Goal: Navigation & Orientation: Find specific page/section

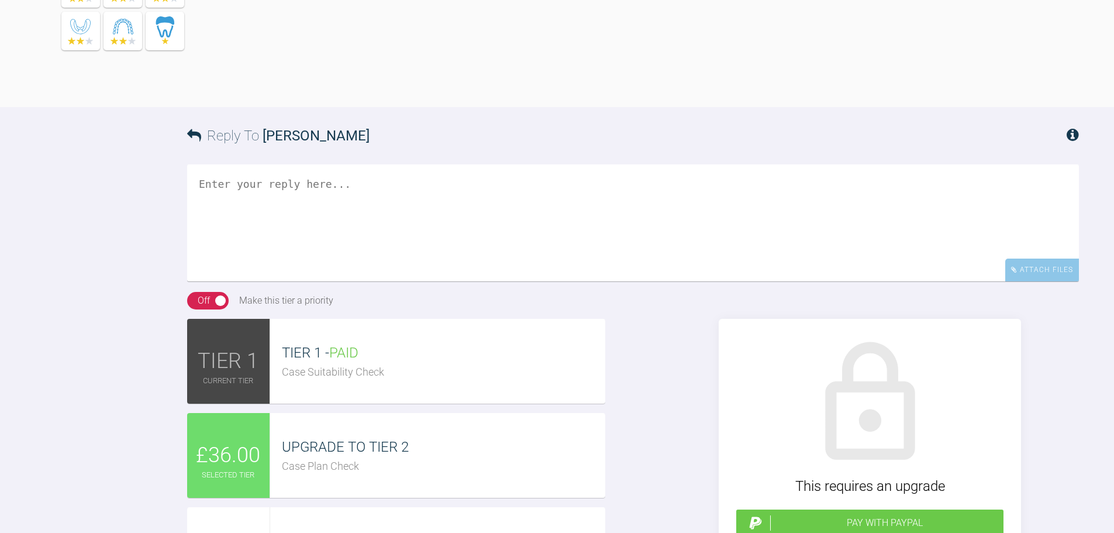
scroll to position [779, 0]
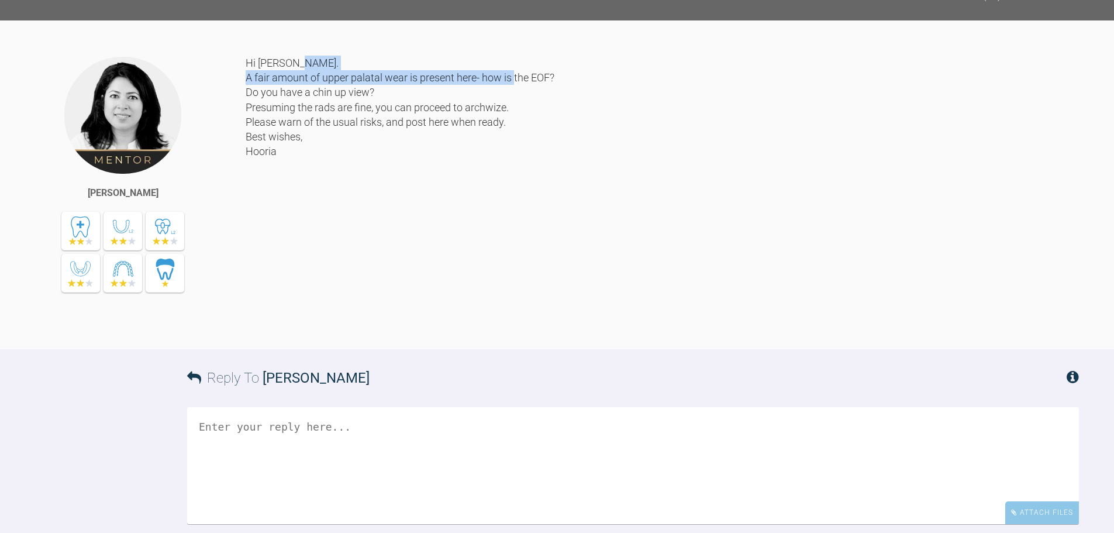
drag, startPoint x: 247, startPoint y: 204, endPoint x: 495, endPoint y: 217, distance: 247.6
click at [552, 206] on div "Hi [PERSON_NAME]. A fair amount of upper palatal wear is present here- how is t…" at bounding box center [662, 194] width 833 height 276
click at [385, 217] on div "Hi Azffar. A fair amount of upper palatal wear is present here- how is the EOF?…" at bounding box center [662, 194] width 833 height 276
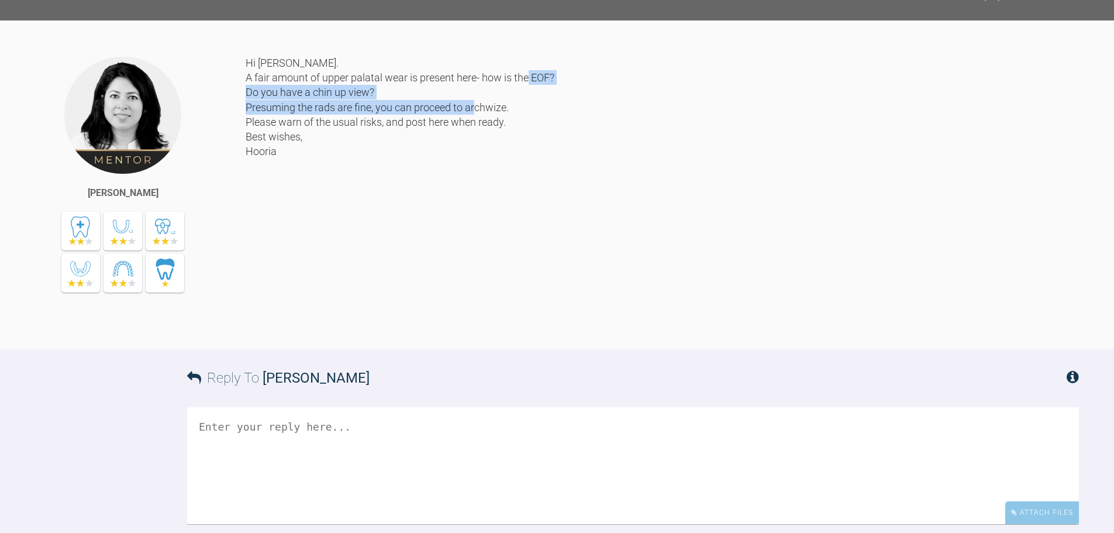
drag, startPoint x: 249, startPoint y: 222, endPoint x: 517, endPoint y: 233, distance: 268.6
click at [517, 233] on div "Hi Azffar. A fair amount of upper palatal wear is present here- how is the EOF?…" at bounding box center [662, 194] width 833 height 276
click at [512, 241] on div "Hi Azffar. A fair amount of upper palatal wear is present here- how is the EOF?…" at bounding box center [662, 194] width 833 height 276
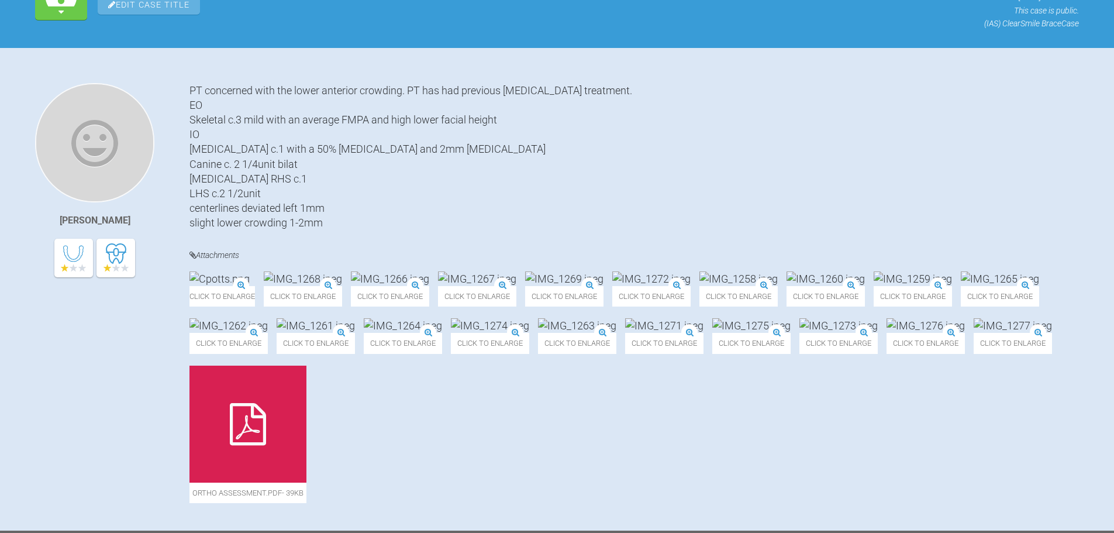
scroll to position [195, 0]
click at [429, 285] on img at bounding box center [390, 278] width 78 height 15
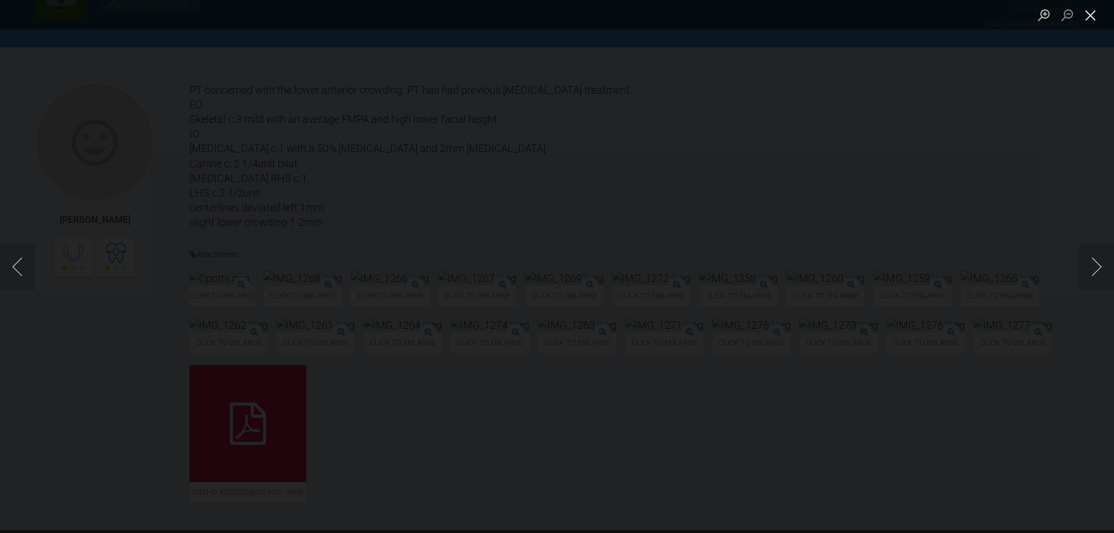
click at [1086, 17] on button "Close lightbox" at bounding box center [1090, 15] width 23 height 20
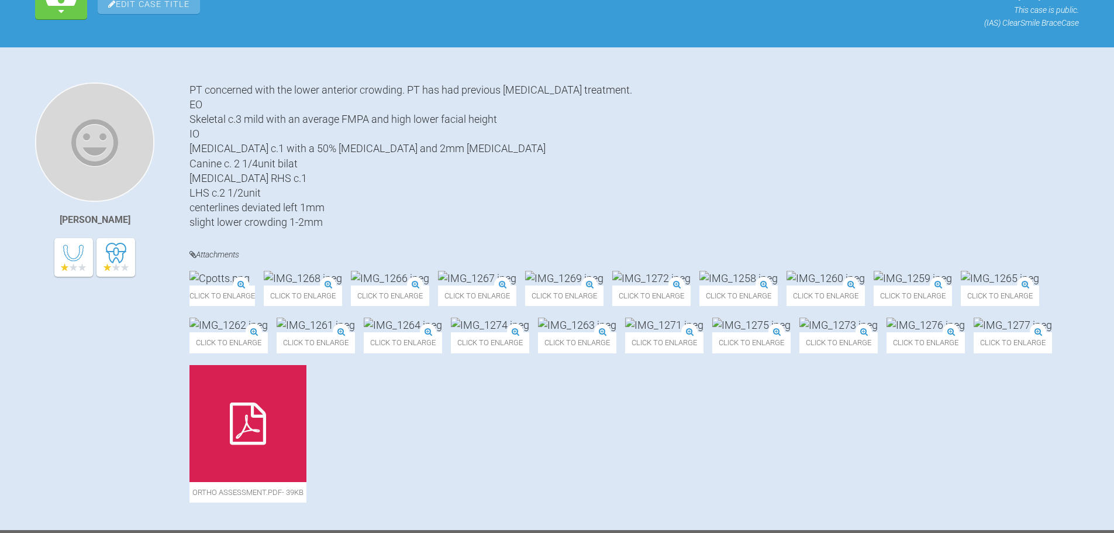
click at [244, 164] on div "PT concerned with the lower anterior crowding. PT has had previous invisalign t…" at bounding box center [633, 155] width 889 height 147
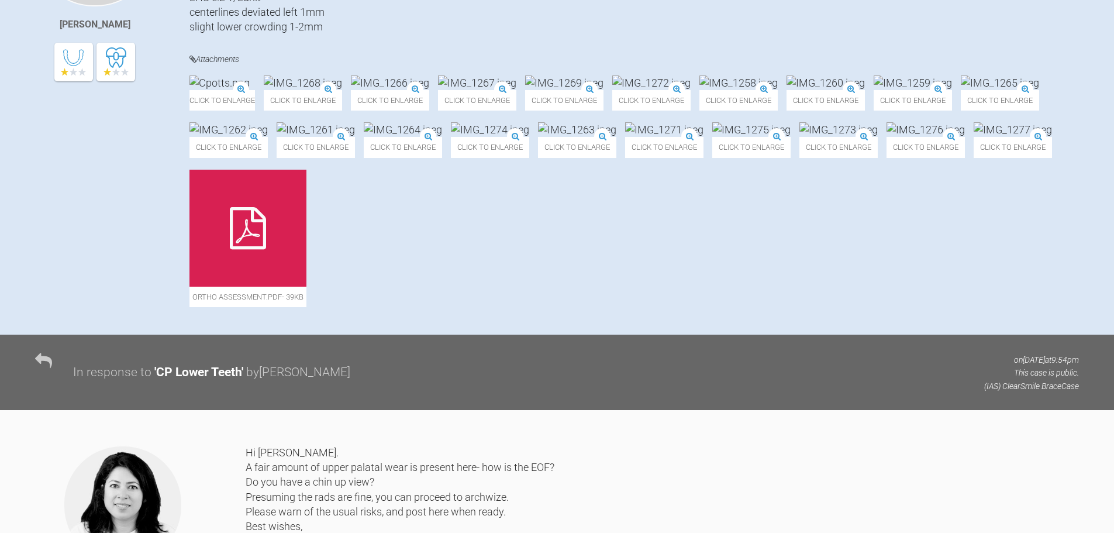
scroll to position [0, 0]
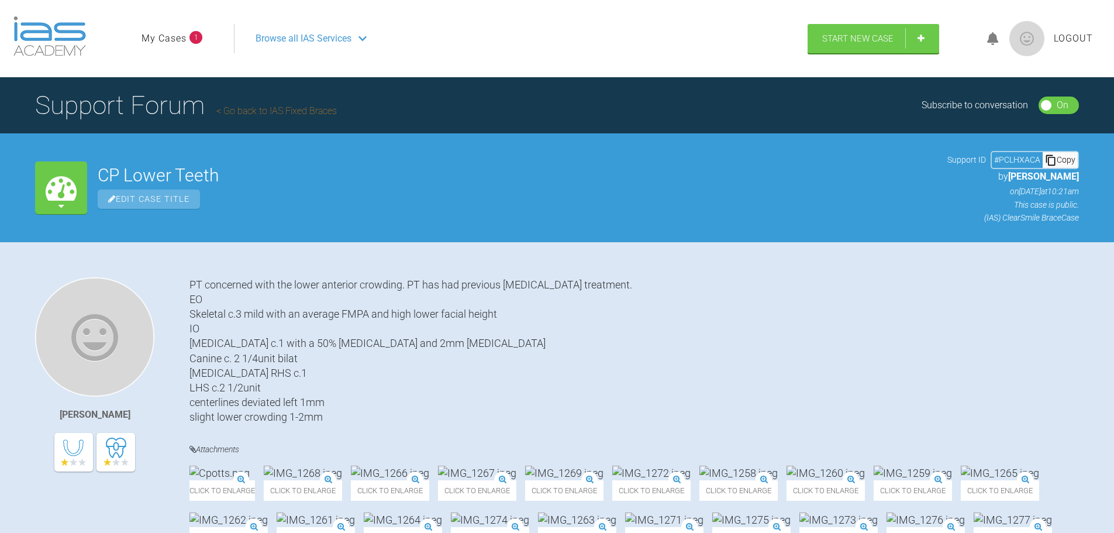
click at [239, 320] on div "PT concerned with the lower anterior crowding. PT has had previous invisalign t…" at bounding box center [633, 350] width 889 height 147
drag, startPoint x: 206, startPoint y: 317, endPoint x: 315, endPoint y: 317, distance: 109.3
click at [315, 317] on div "PT concerned with the lower anterior crowding. PT has had previous invisalign t…" at bounding box center [633, 350] width 889 height 147
click at [313, 323] on div "PT concerned with the lower anterior crowding. PT has had previous invisalign t…" at bounding box center [633, 350] width 889 height 147
click at [331, 40] on span "Browse all IAS Services" at bounding box center [303, 38] width 96 height 15
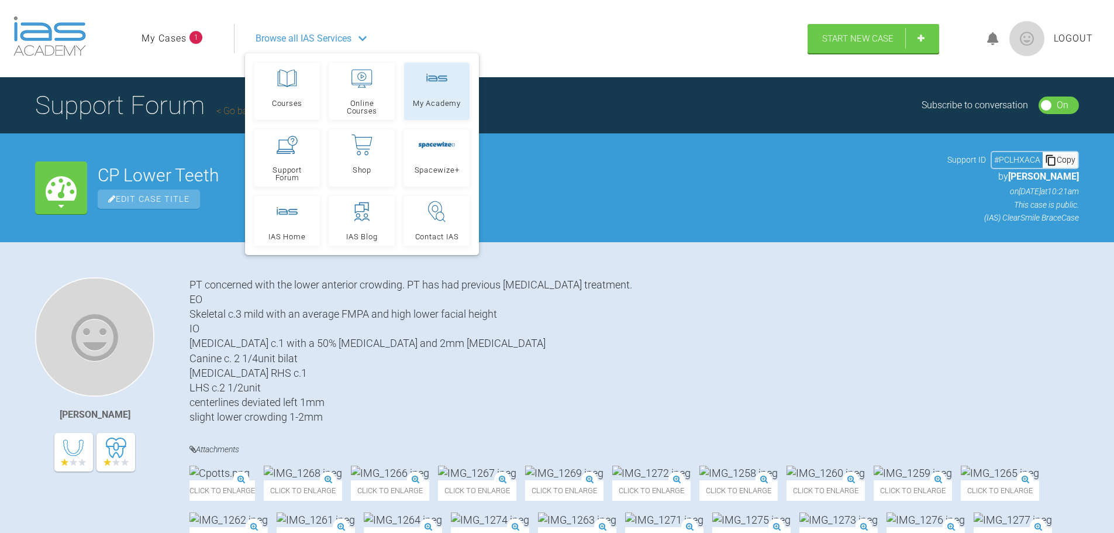
click at [437, 91] on link "My Academy" at bounding box center [436, 91] width 65 height 57
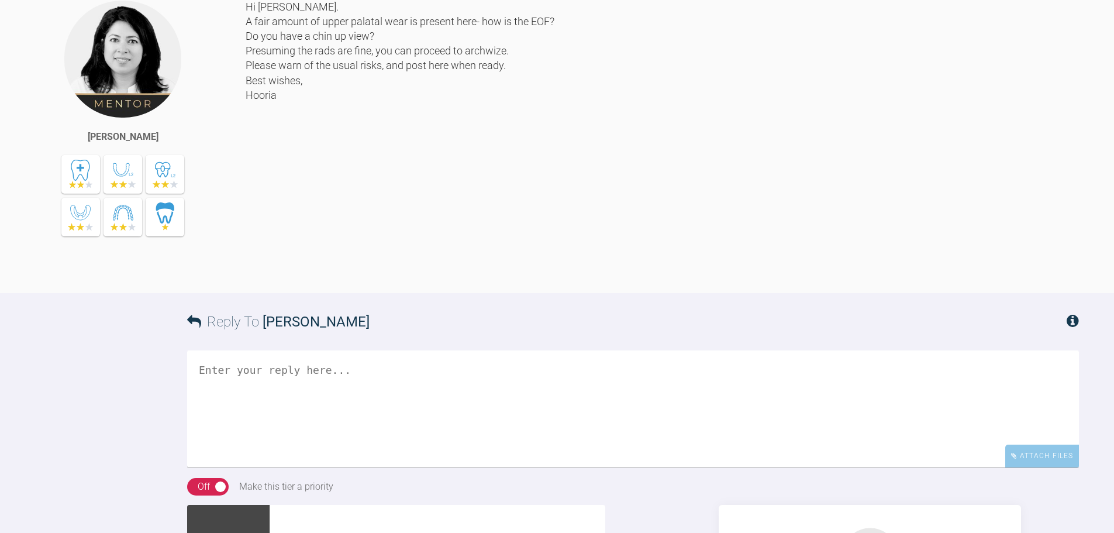
scroll to position [779, 0]
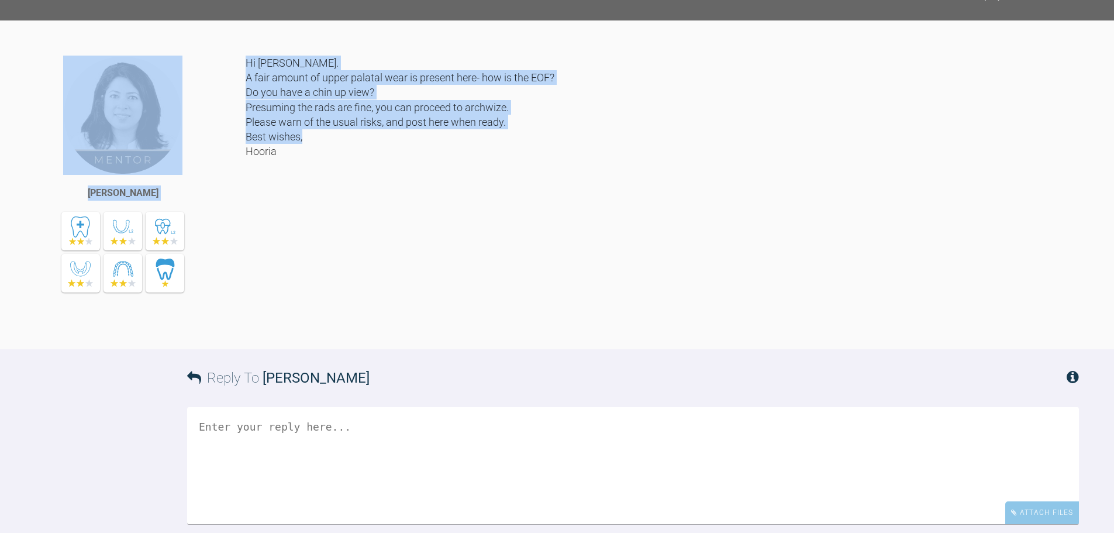
drag, startPoint x: 277, startPoint y: 273, endPoint x: 244, endPoint y: 199, distance: 80.4
click at [244, 199] on div "Hooria Olsen Hi Azffar. A fair amount of upper palatal wear is present here- ho…" at bounding box center [557, 202] width 1114 height 293
click at [327, 243] on div "Hi Azffar. A fair amount of upper palatal wear is present here- how is the EOF?…" at bounding box center [662, 194] width 833 height 276
drag, startPoint x: 284, startPoint y: 278, endPoint x: 247, endPoint y: 206, distance: 81.3
click at [244, 206] on div "Hooria Olsen Hi Azffar. A fair amount of upper palatal wear is present here- ho…" at bounding box center [557, 202] width 1114 height 293
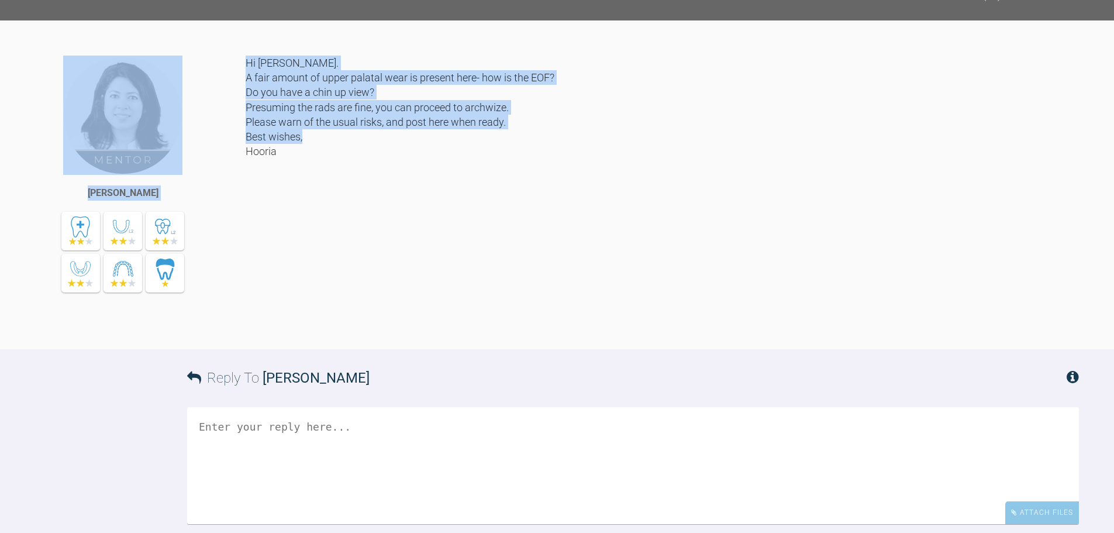
click at [329, 243] on div "Hi Azffar. A fair amount of upper palatal wear is present here- how is the EOF?…" at bounding box center [662, 194] width 833 height 276
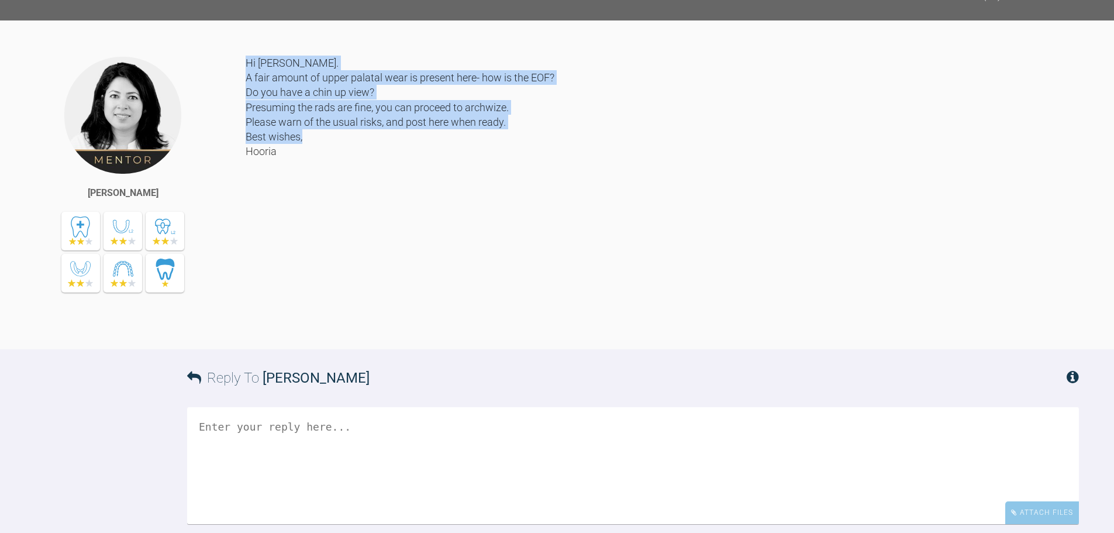
drag, startPoint x: 288, startPoint y: 277, endPoint x: 248, endPoint y: 186, distance: 98.9
click at [248, 186] on div "Hi Azffar. A fair amount of upper palatal wear is present here- how is the EOF?…" at bounding box center [662, 194] width 833 height 276
click at [375, 271] on div "Hi Azffar. A fair amount of upper palatal wear is present here- how is the EOF?…" at bounding box center [662, 194] width 833 height 276
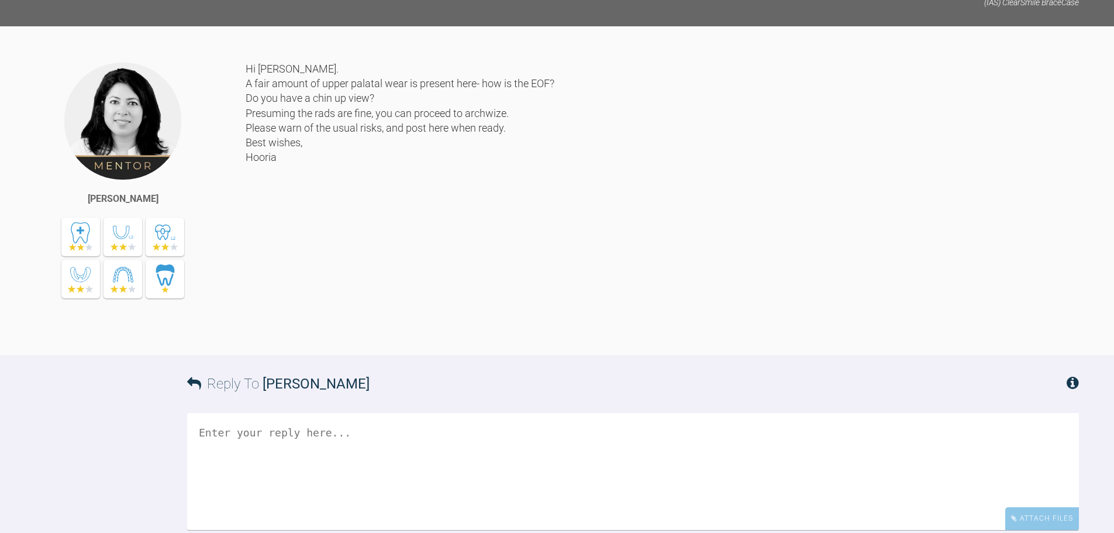
scroll to position [0, 0]
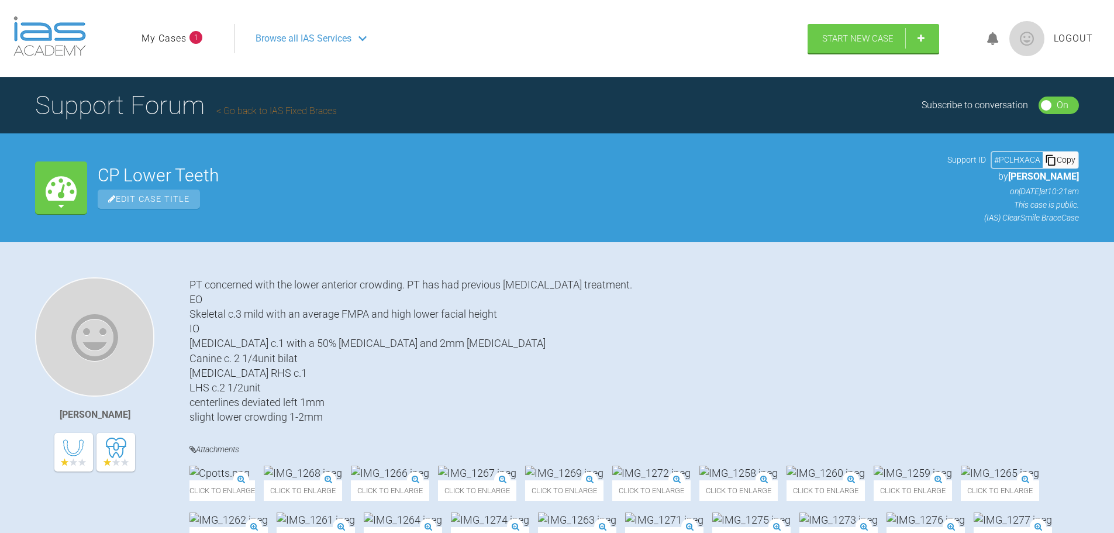
click at [313, 39] on span "Browse all IAS Services" at bounding box center [303, 38] width 96 height 15
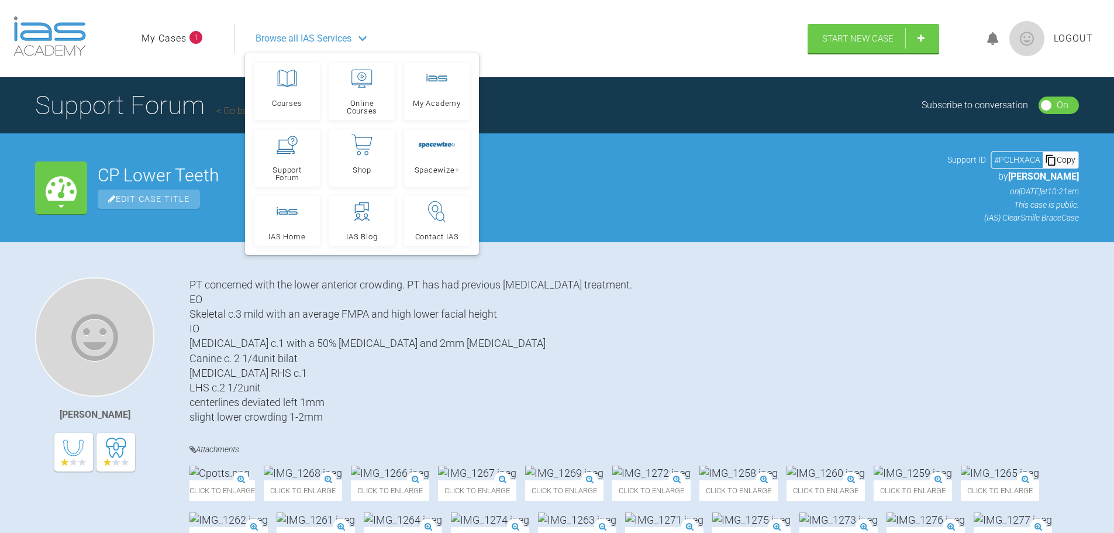
click at [65, 42] on img at bounding box center [49, 36] width 72 height 40
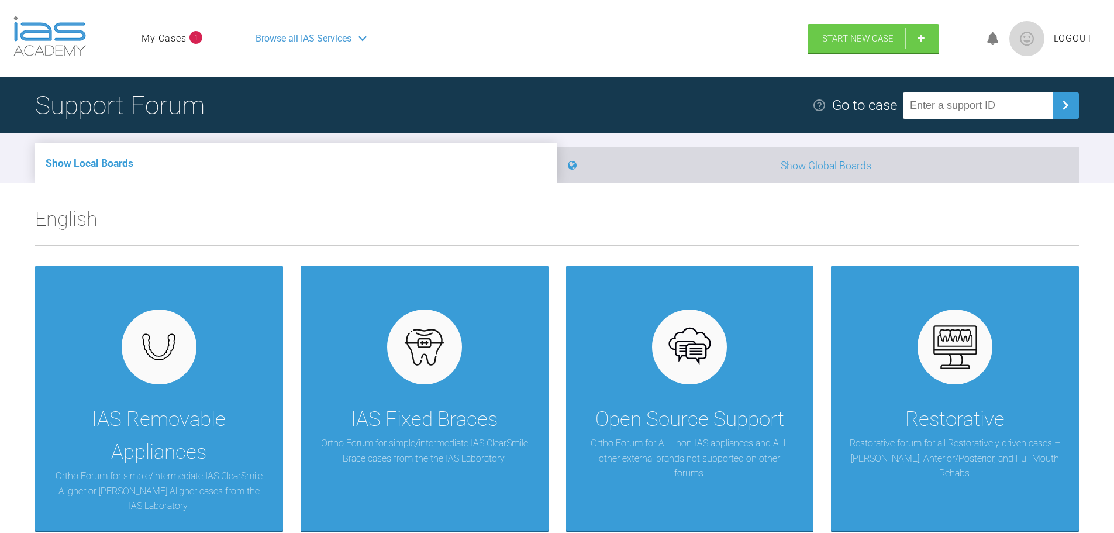
click at [847, 172] on li "Show Global Boards" at bounding box center [818, 165] width 522 height 36
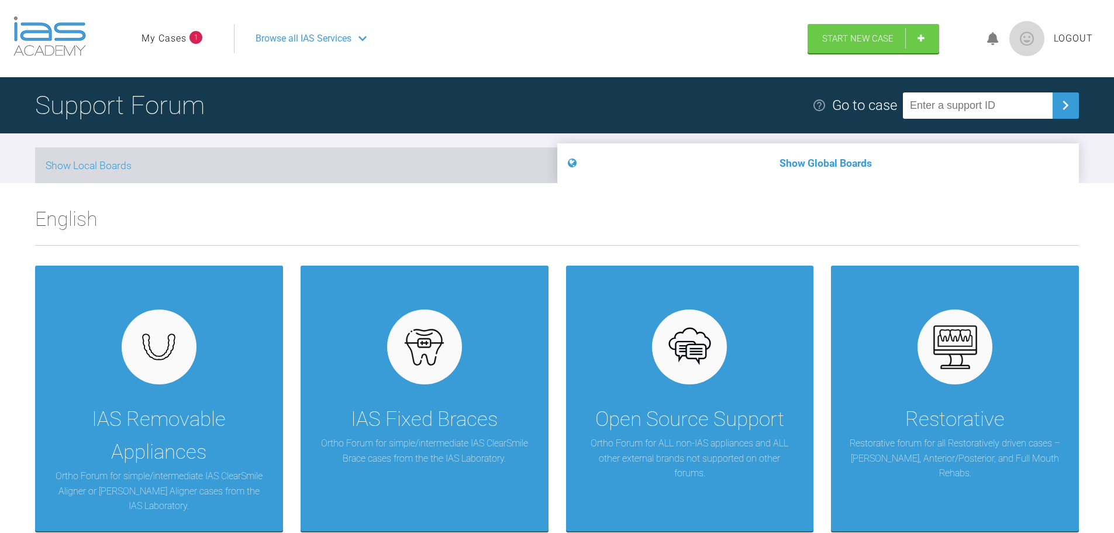
click at [308, 168] on li "Show Local Boards" at bounding box center [296, 165] width 522 height 36
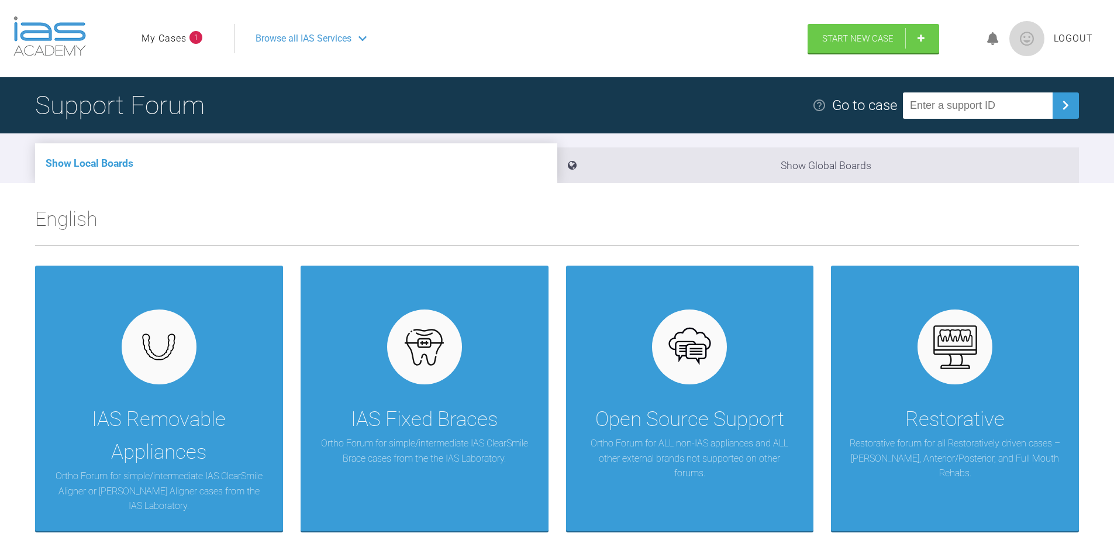
click at [353, 39] on div "Browse all IAS Services" at bounding box center [515, 38] width 541 height 29
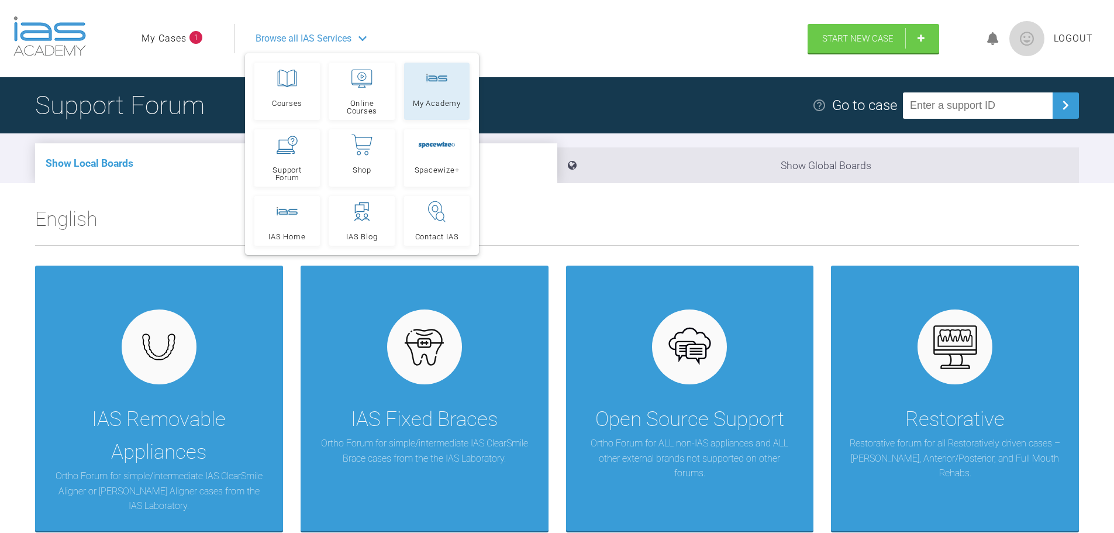
click at [440, 92] on link "My Academy" at bounding box center [436, 91] width 65 height 57
